Goal: Information Seeking & Learning: Learn about a topic

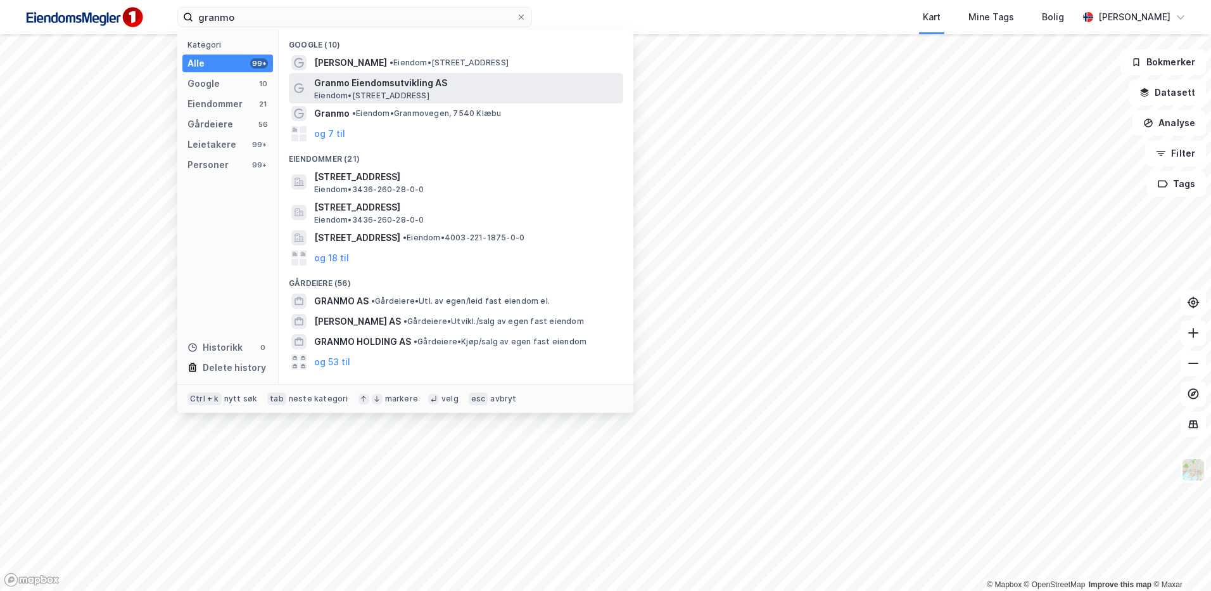
click at [402, 89] on span "Granmo Eiendomsutvikling AS" at bounding box center [466, 82] width 304 height 15
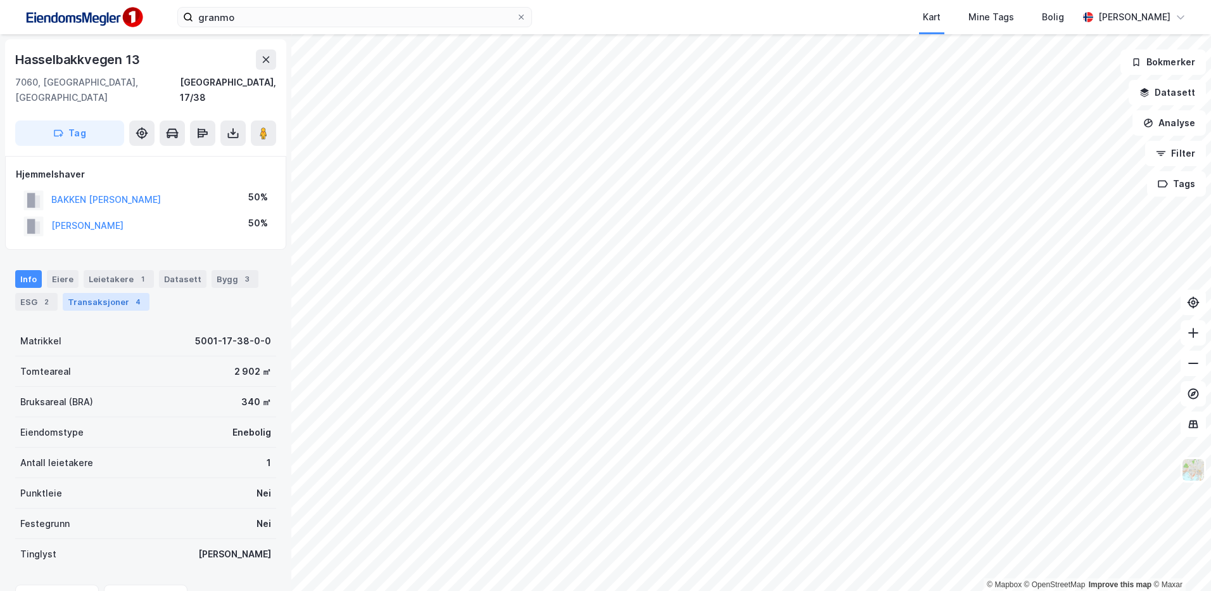
click at [97, 293] on div "Transaksjoner 4" at bounding box center [106, 302] width 87 height 18
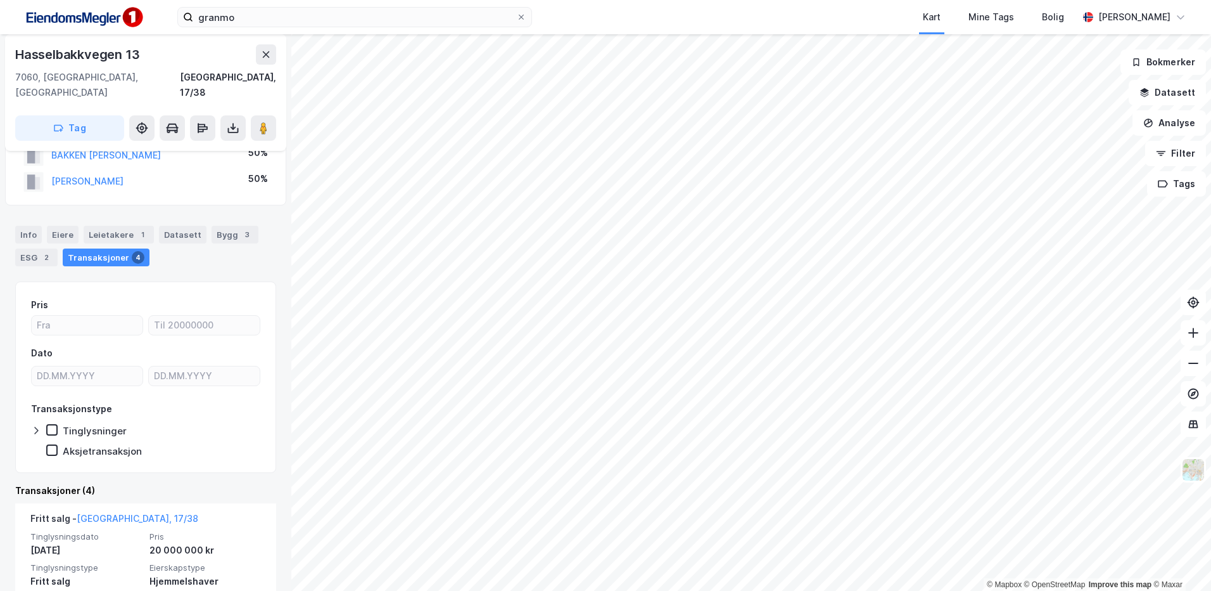
scroll to position [63, 0]
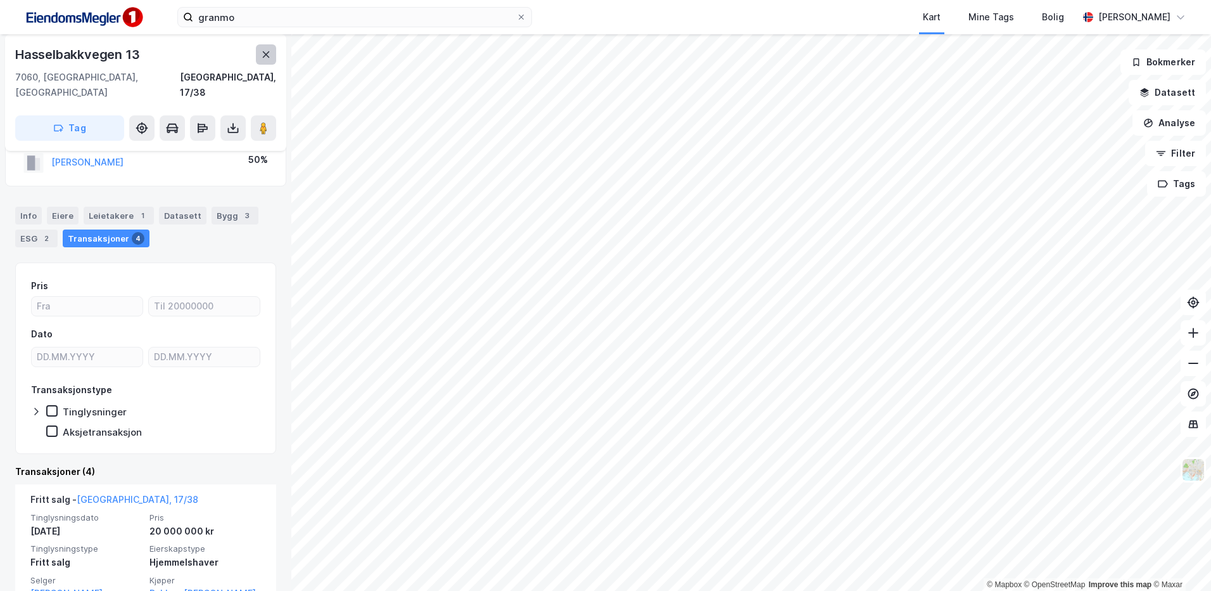
click at [266, 52] on icon at bounding box center [266, 54] width 10 height 10
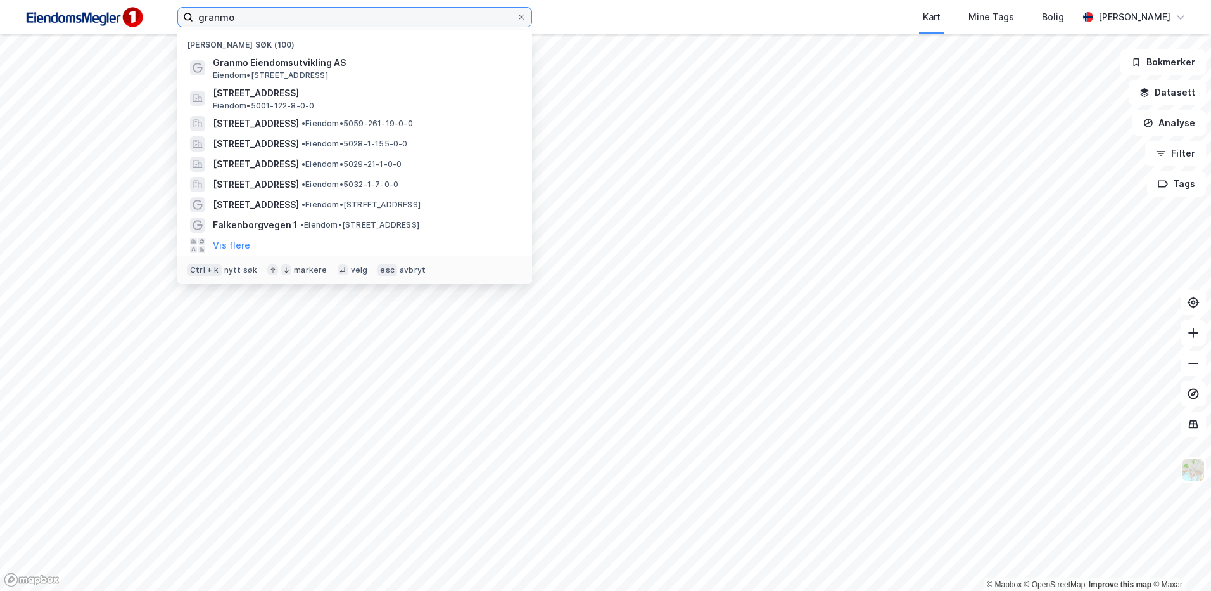
click at [259, 16] on input "granmo" at bounding box center [354, 17] width 323 height 19
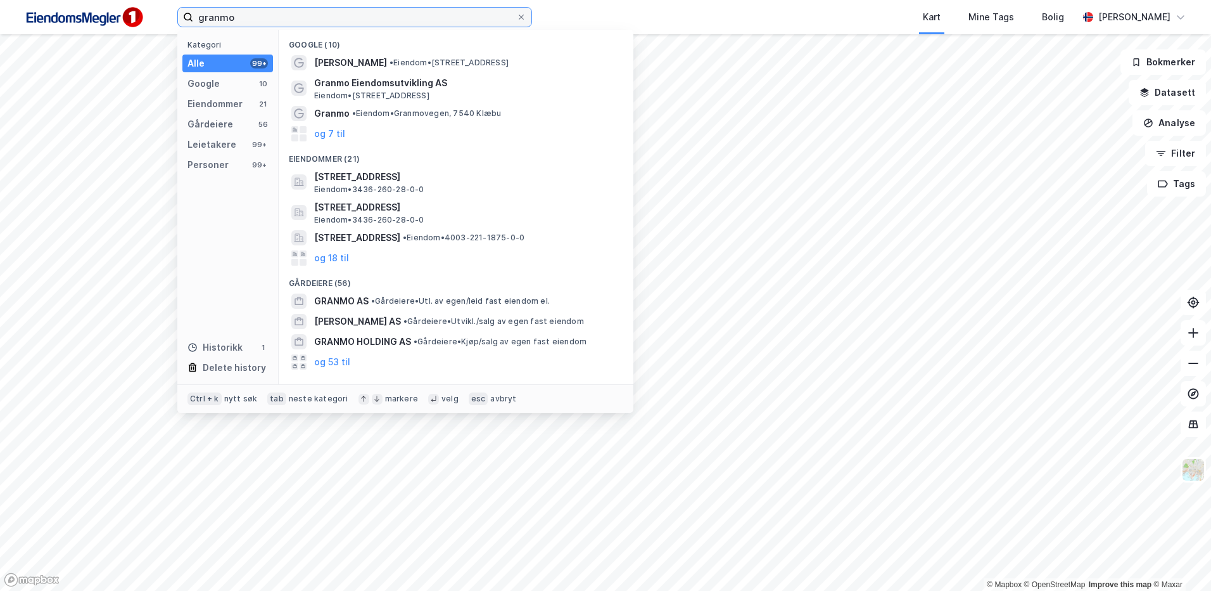
type input "granmo"
